Goal: Feedback & Contribution: Leave review/rating

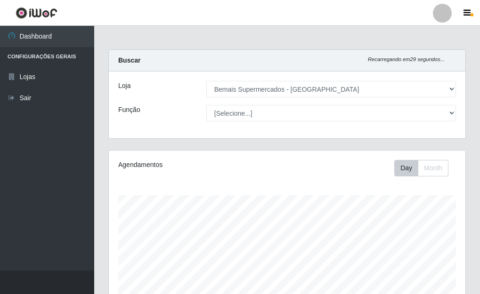
select select "249"
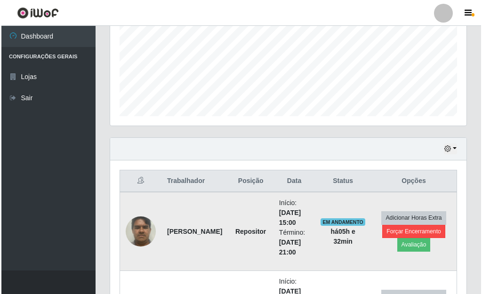
scroll to position [258, 0]
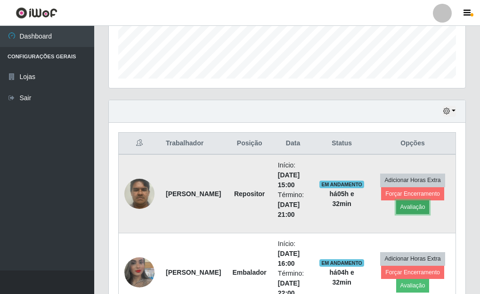
click at [417, 208] on button "Avaliação" at bounding box center [412, 207] width 33 height 13
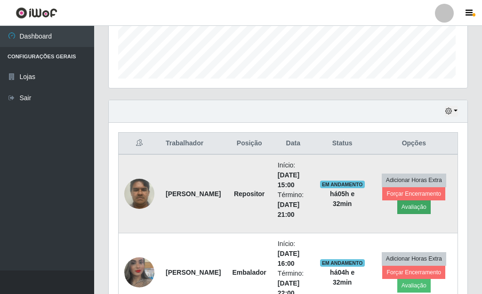
scroll to position [195, 351]
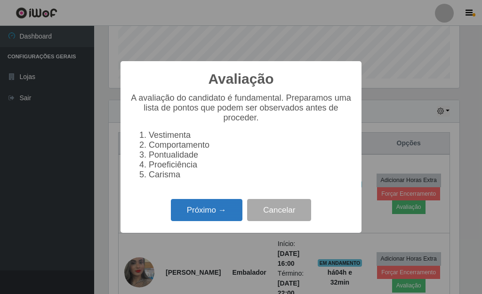
click at [221, 221] on button "Próximo →" at bounding box center [207, 210] width 72 height 22
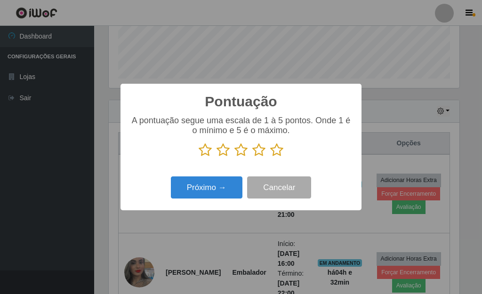
click at [274, 151] on icon at bounding box center [276, 150] width 13 height 14
click at [270, 157] on input "radio" at bounding box center [270, 157] width 0 height 0
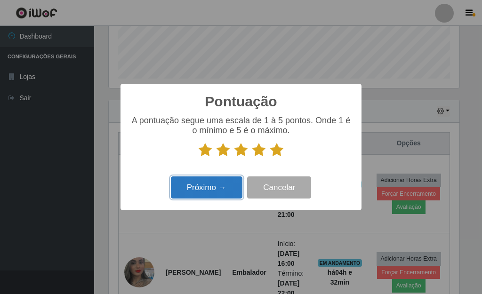
click at [213, 187] on button "Próximo →" at bounding box center [207, 188] width 72 height 22
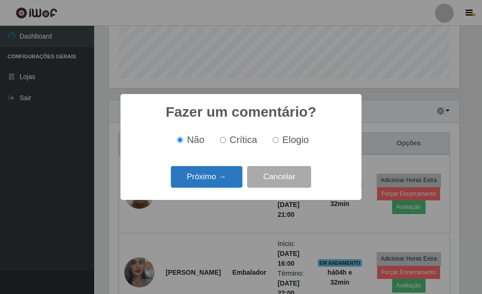
click at [212, 180] on button "Próximo →" at bounding box center [207, 177] width 72 height 22
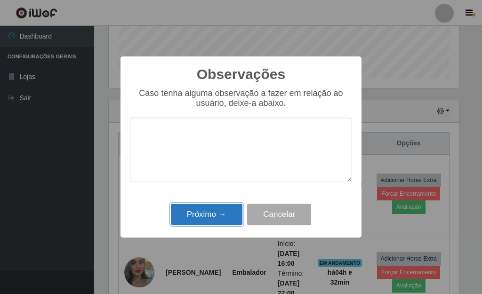
click at [205, 212] on button "Próximo →" at bounding box center [207, 215] width 72 height 22
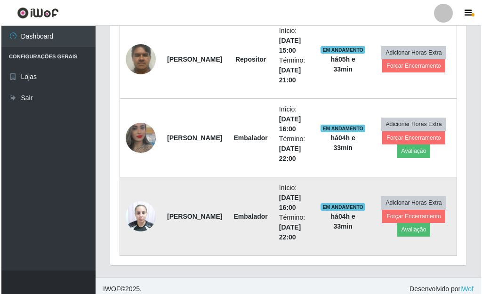
scroll to position [399, 0]
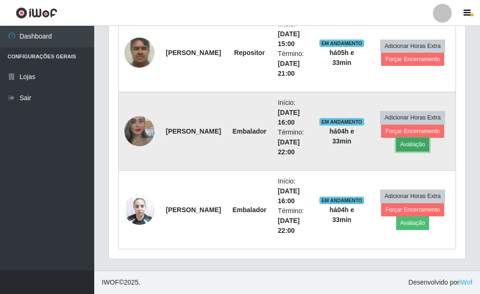
click at [416, 145] on button "Avaliação" at bounding box center [412, 144] width 33 height 13
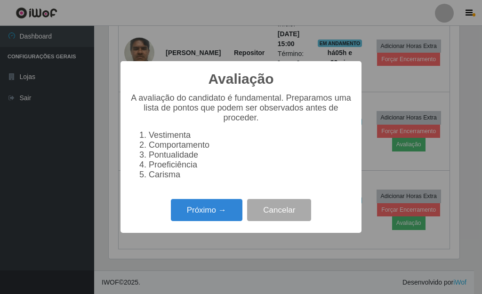
scroll to position [195, 351]
click at [219, 218] on button "Próximo →" at bounding box center [207, 210] width 72 height 22
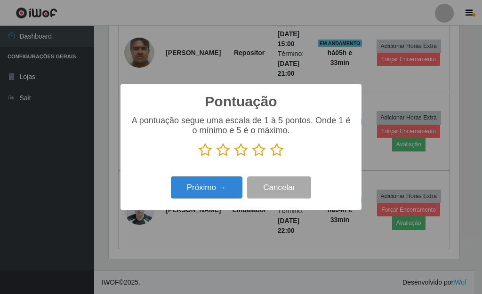
click at [275, 152] on icon at bounding box center [276, 150] width 13 height 14
click at [270, 157] on input "radio" at bounding box center [270, 157] width 0 height 0
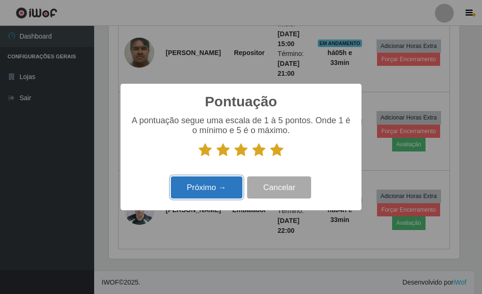
click at [215, 180] on button "Próximo →" at bounding box center [207, 188] width 72 height 22
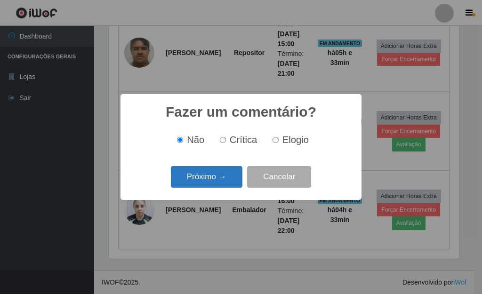
click at [214, 181] on button "Próximo →" at bounding box center [207, 177] width 72 height 22
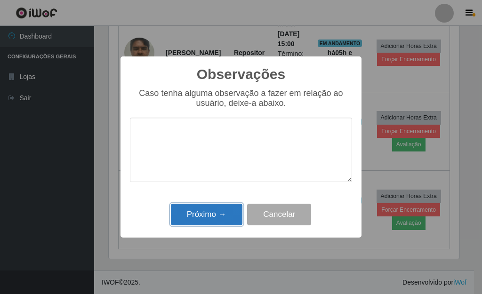
click at [225, 221] on button "Próximo →" at bounding box center [207, 215] width 72 height 22
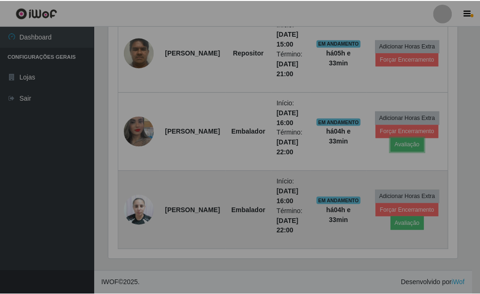
scroll to position [195, 356]
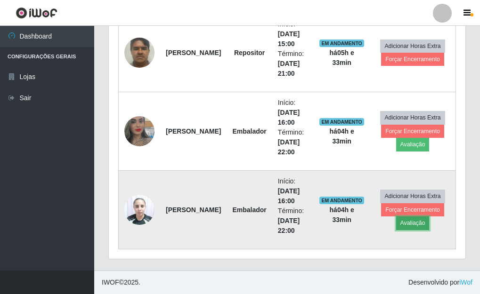
click at [420, 223] on button "Avaliação" at bounding box center [412, 223] width 33 height 13
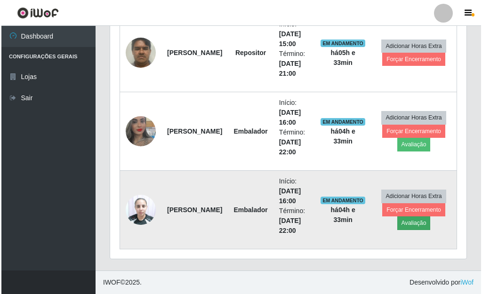
scroll to position [195, 351]
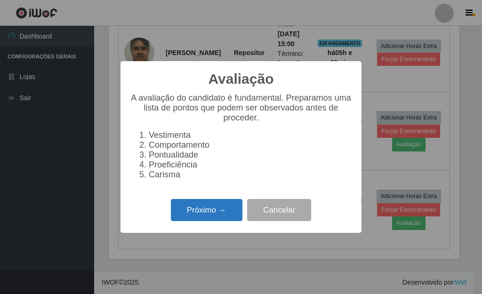
click at [219, 218] on button "Próximo →" at bounding box center [207, 210] width 72 height 22
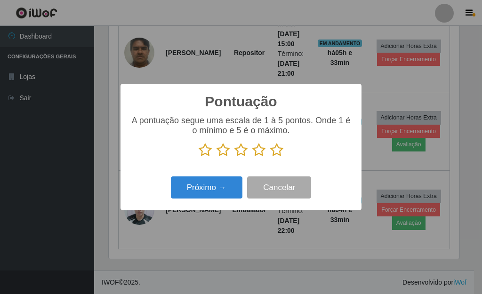
scroll to position [470684, 470528]
click at [282, 152] on icon at bounding box center [276, 150] width 13 height 14
click at [270, 157] on input "radio" at bounding box center [270, 157] width 0 height 0
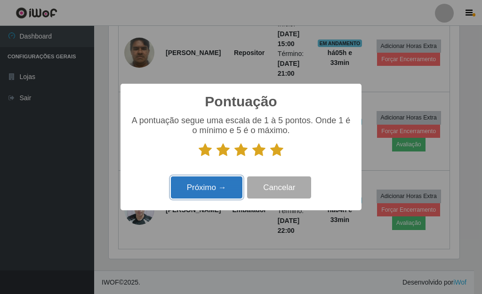
click at [211, 186] on button "Próximo →" at bounding box center [207, 188] width 72 height 22
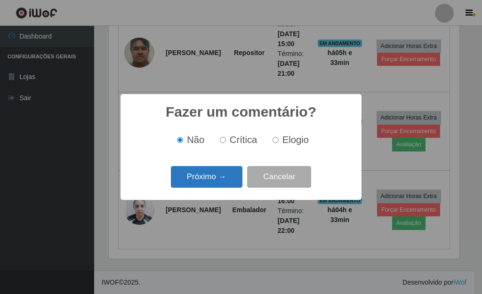
click at [212, 183] on button "Próximo →" at bounding box center [207, 177] width 72 height 22
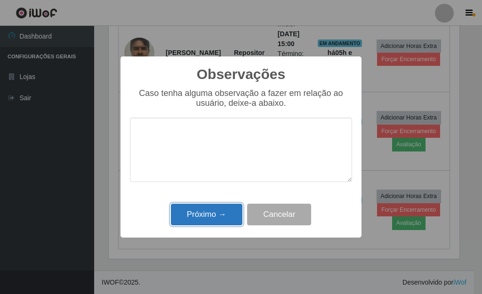
click at [223, 217] on button "Próximo →" at bounding box center [207, 215] width 72 height 22
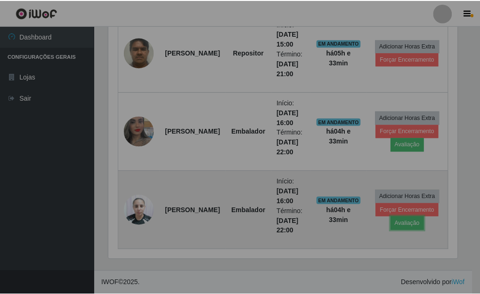
scroll to position [195, 356]
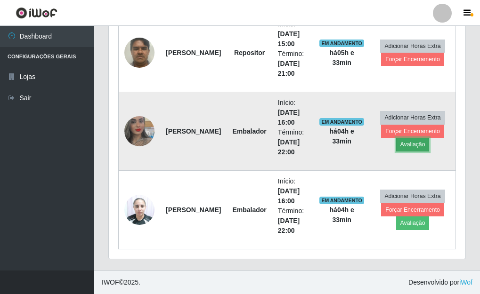
click at [402, 148] on button "Avaliação" at bounding box center [412, 144] width 33 height 13
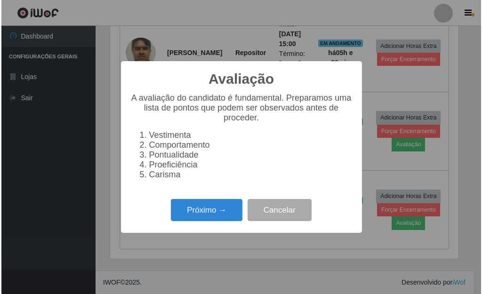
scroll to position [195, 351]
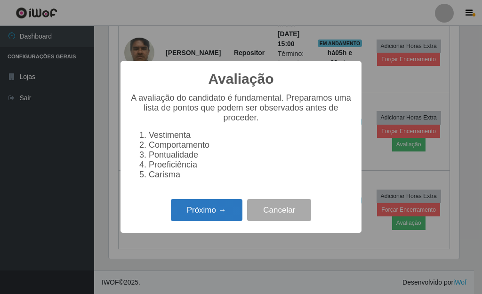
click at [219, 214] on button "Próximo →" at bounding box center [207, 210] width 72 height 22
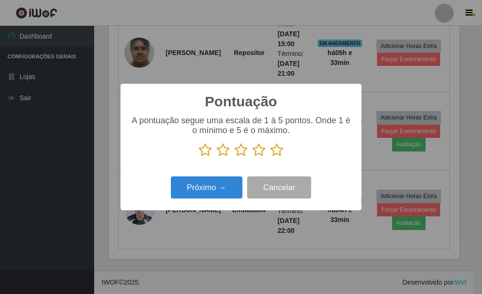
click at [276, 152] on icon at bounding box center [276, 150] width 13 height 14
click at [270, 157] on input "radio" at bounding box center [270, 157] width 0 height 0
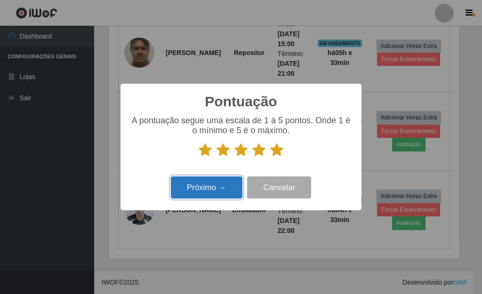
click at [220, 190] on button "Próximo →" at bounding box center [207, 188] width 72 height 22
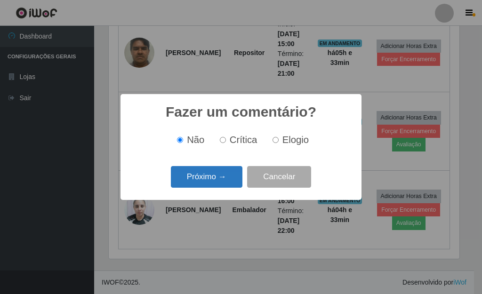
click at [216, 183] on button "Próximo →" at bounding box center [207, 177] width 72 height 22
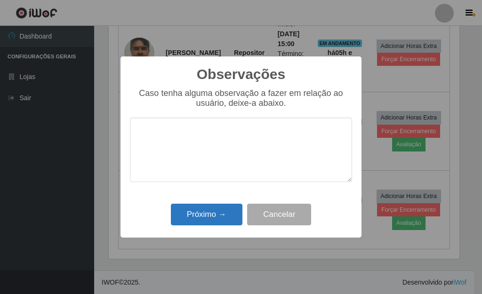
click at [214, 205] on div "Próximo → Cancelar" at bounding box center [241, 214] width 222 height 27
click at [217, 213] on button "Próximo →" at bounding box center [207, 215] width 72 height 22
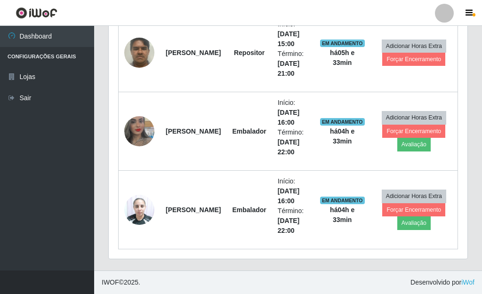
scroll to position [195, 356]
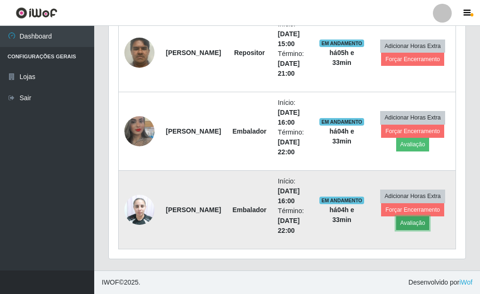
click at [416, 224] on button "Avaliação" at bounding box center [412, 223] width 33 height 13
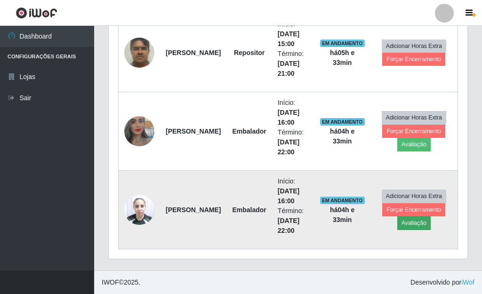
scroll to position [195, 351]
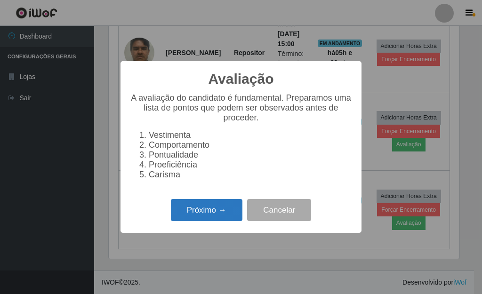
click at [223, 219] on button "Próximo →" at bounding box center [207, 210] width 72 height 22
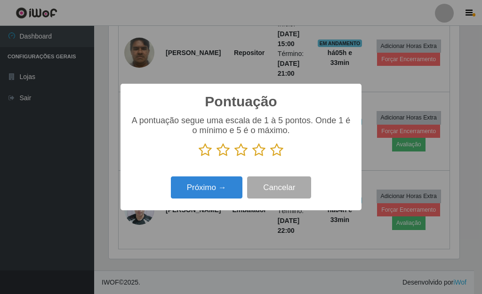
click at [274, 153] on icon at bounding box center [276, 150] width 13 height 14
click at [270, 157] on input "radio" at bounding box center [270, 157] width 0 height 0
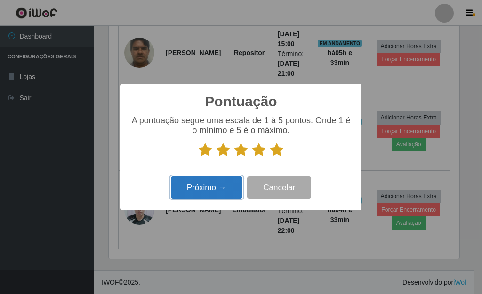
click at [202, 192] on button "Próximo →" at bounding box center [207, 188] width 72 height 22
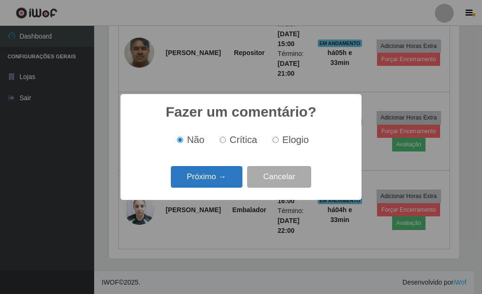
click at [213, 181] on button "Próximo →" at bounding box center [207, 177] width 72 height 22
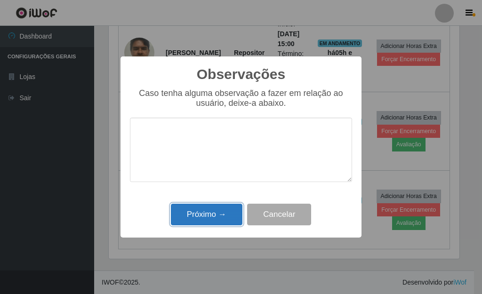
click at [217, 213] on button "Próximo →" at bounding box center [207, 215] width 72 height 22
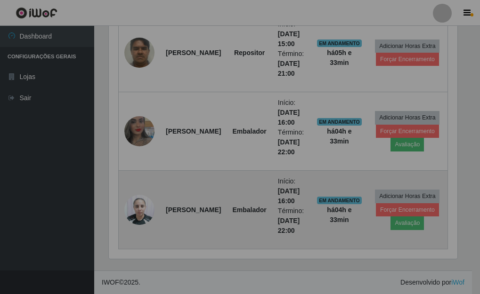
scroll to position [0, 0]
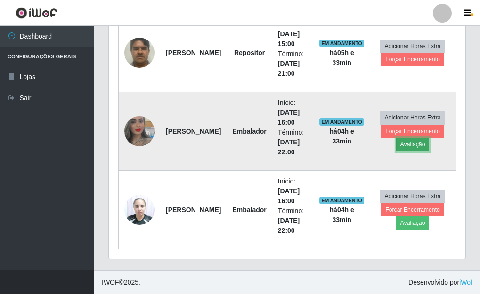
click at [421, 144] on button "Avaliação" at bounding box center [412, 144] width 33 height 13
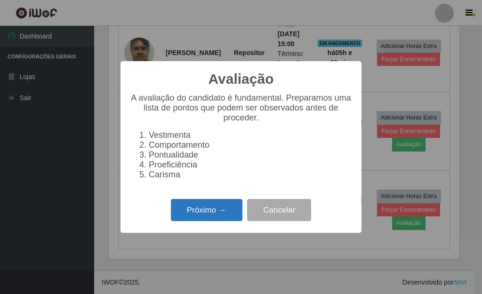
click at [204, 221] on button "Próximo →" at bounding box center [207, 210] width 72 height 22
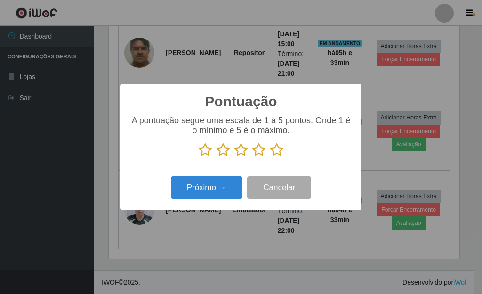
drag, startPoint x: 281, startPoint y: 152, endPoint x: 266, endPoint y: 162, distance: 18.0
click at [283, 151] on icon at bounding box center [276, 150] width 13 height 14
click at [270, 157] on input "radio" at bounding box center [270, 157] width 0 height 0
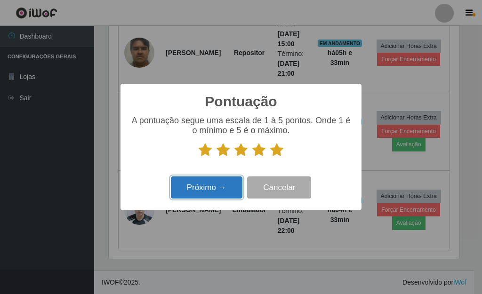
click at [214, 193] on button "Próximo →" at bounding box center [207, 188] width 72 height 22
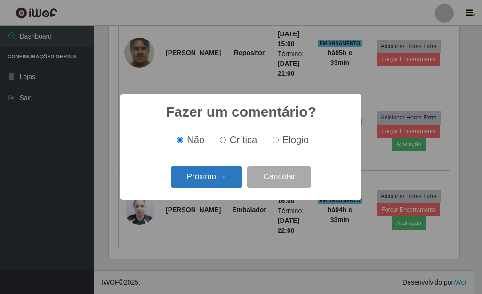
click at [210, 178] on button "Próximo →" at bounding box center [207, 177] width 72 height 22
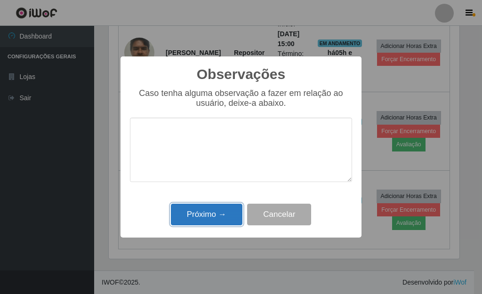
click at [221, 215] on button "Próximo →" at bounding box center [207, 215] width 72 height 22
